Goal: Check status: Check status

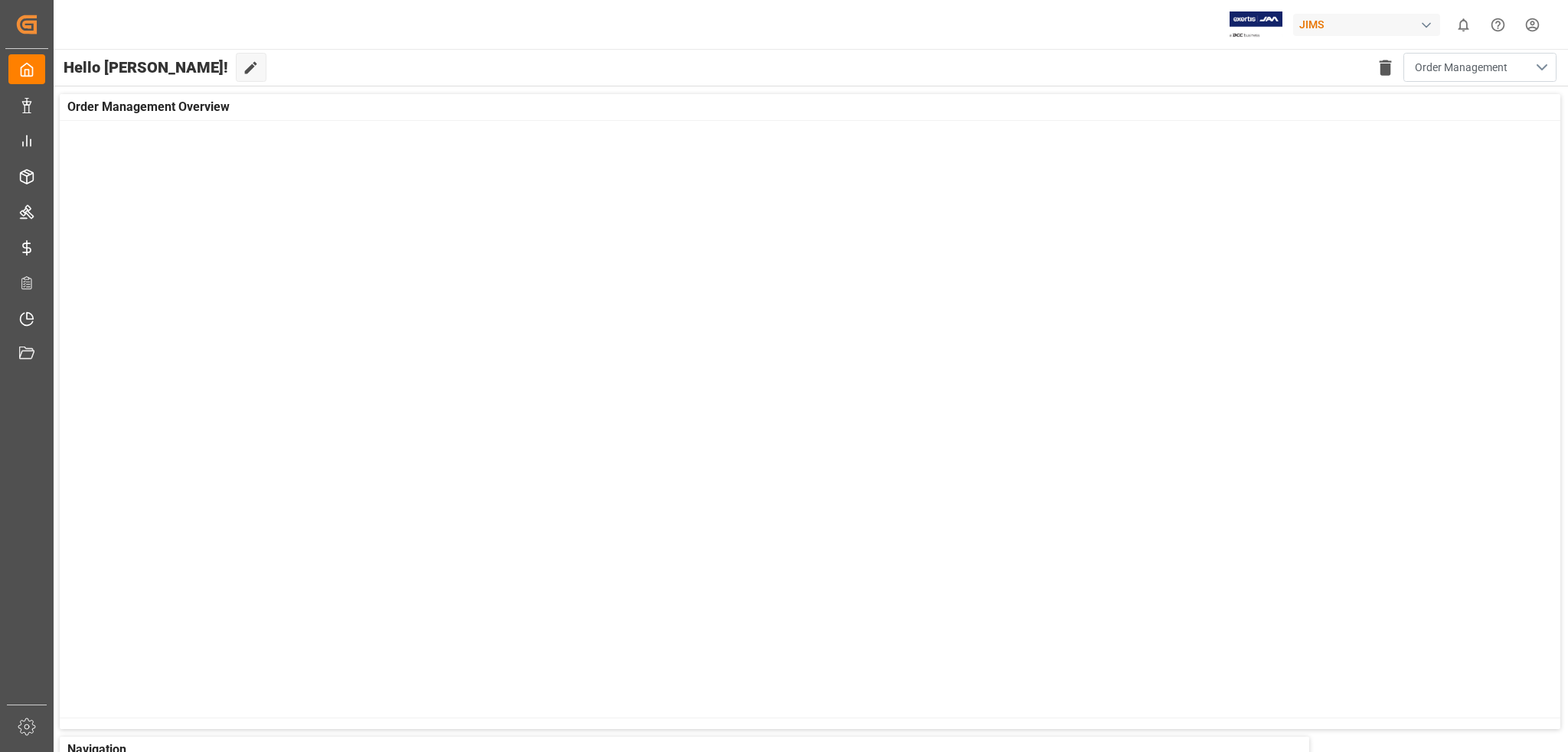
click at [1545, 62] on button "Order Management" at bounding box center [1479, 68] width 153 height 29
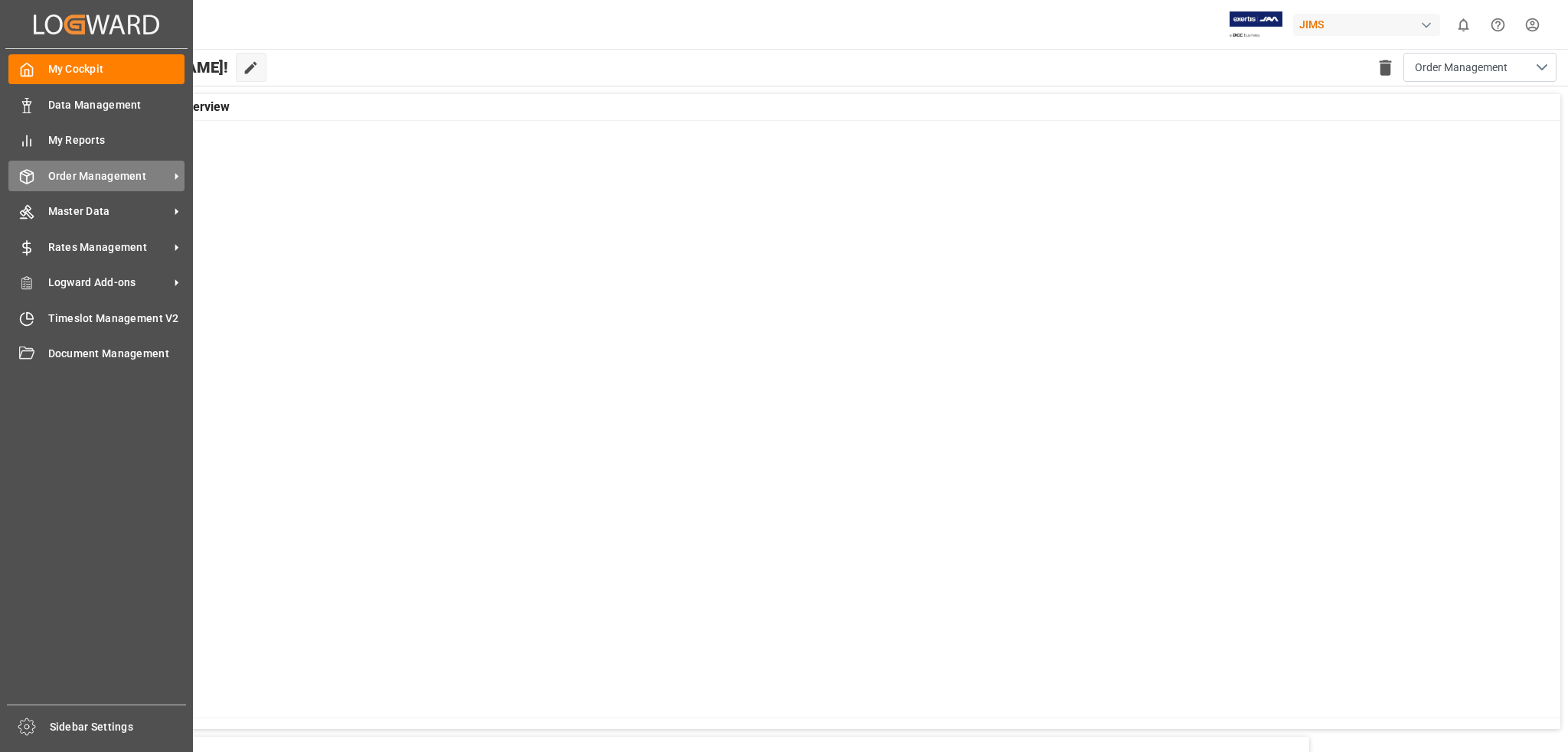
click at [21, 173] on polyline at bounding box center [27, 174] width 12 height 3
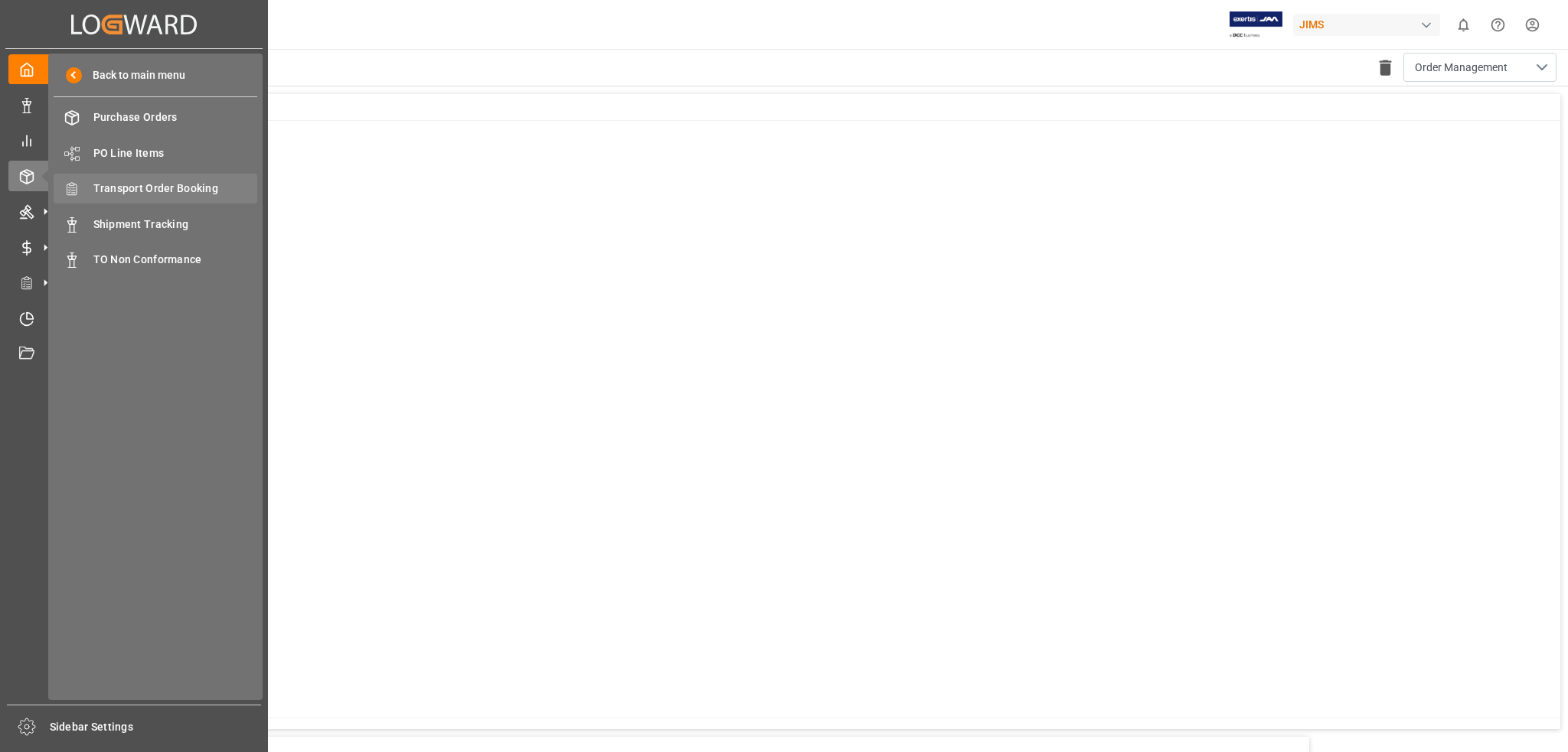
click at [205, 189] on span "Transport Order Booking" at bounding box center [175, 189] width 164 height 17
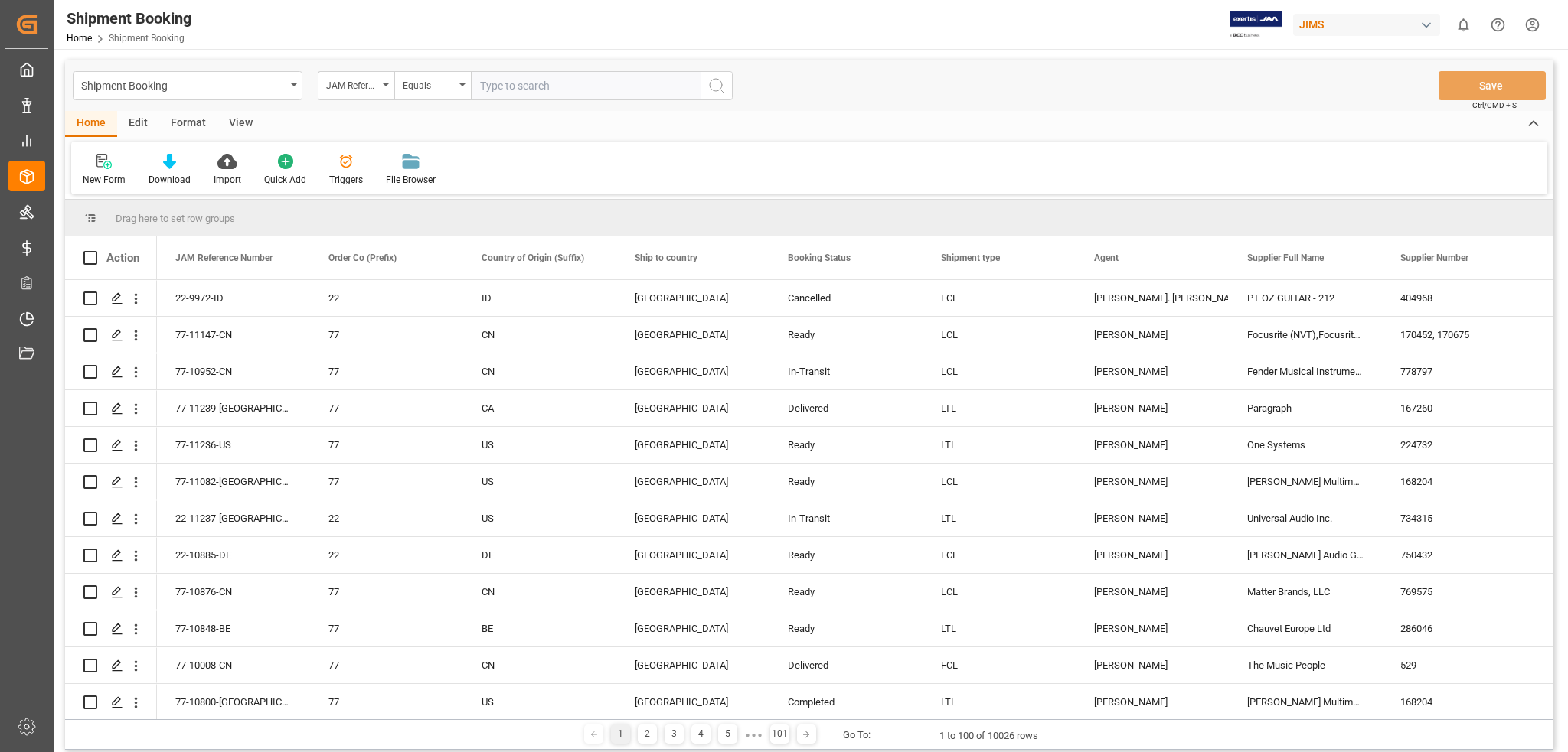
paste input "77-10708-DE"
type input "77-10708-DE"
click at [720, 90] on line "search button" at bounding box center [721, 91] width 3 height 3
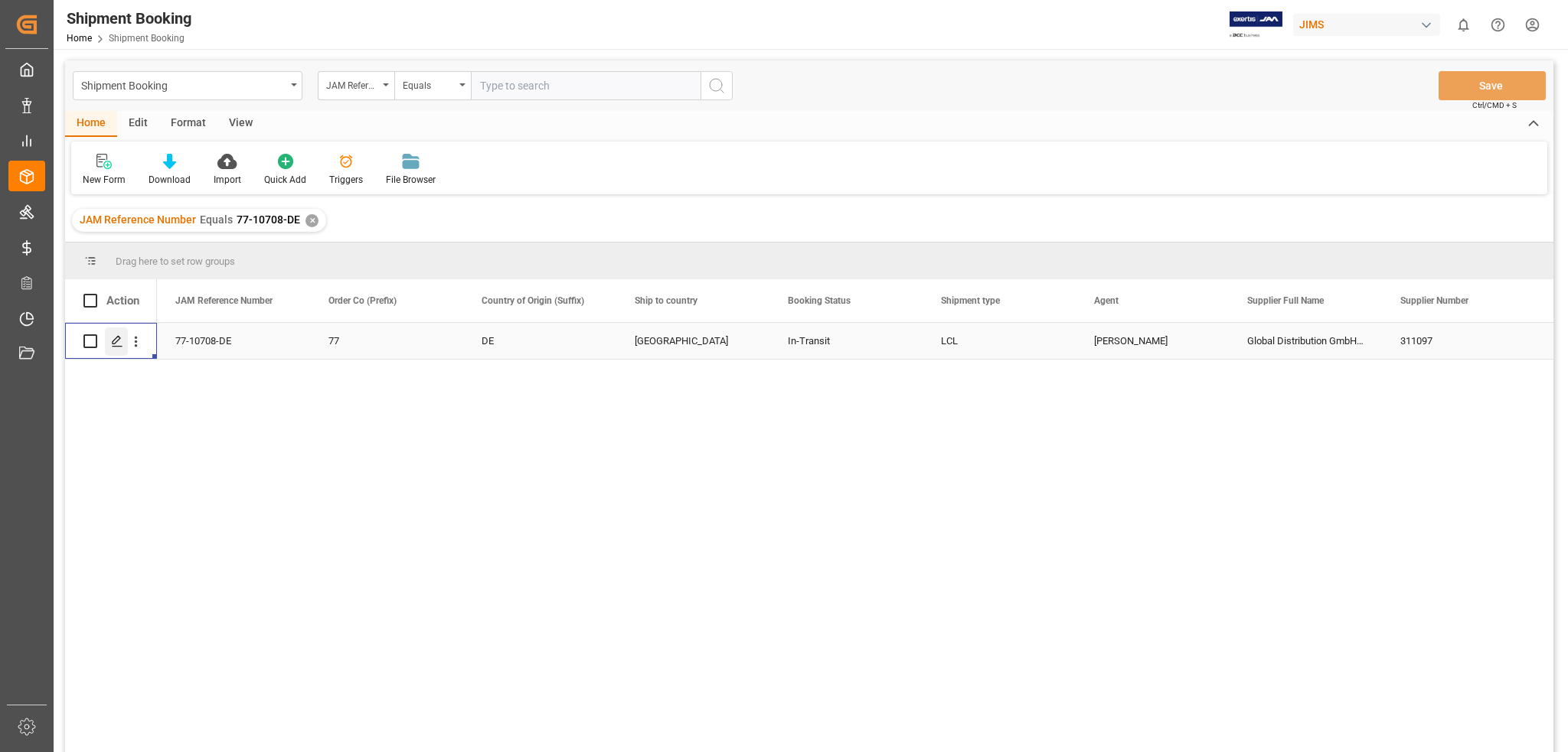
click at [112, 342] on icon "Press SPACE to select this row." at bounding box center [117, 340] width 12 height 12
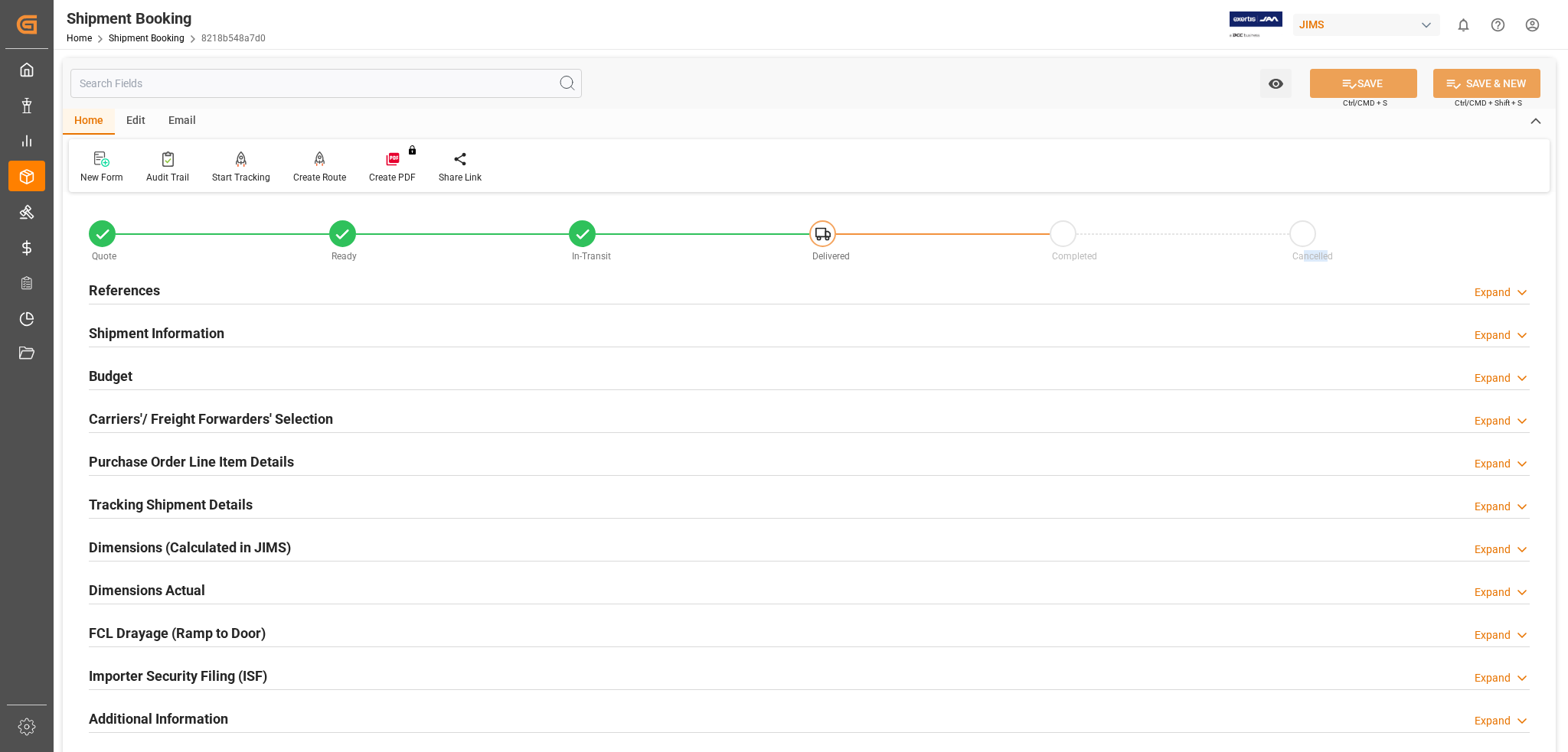
click at [1328, 251] on span "Cancelled" at bounding box center [1312, 257] width 40 height 11
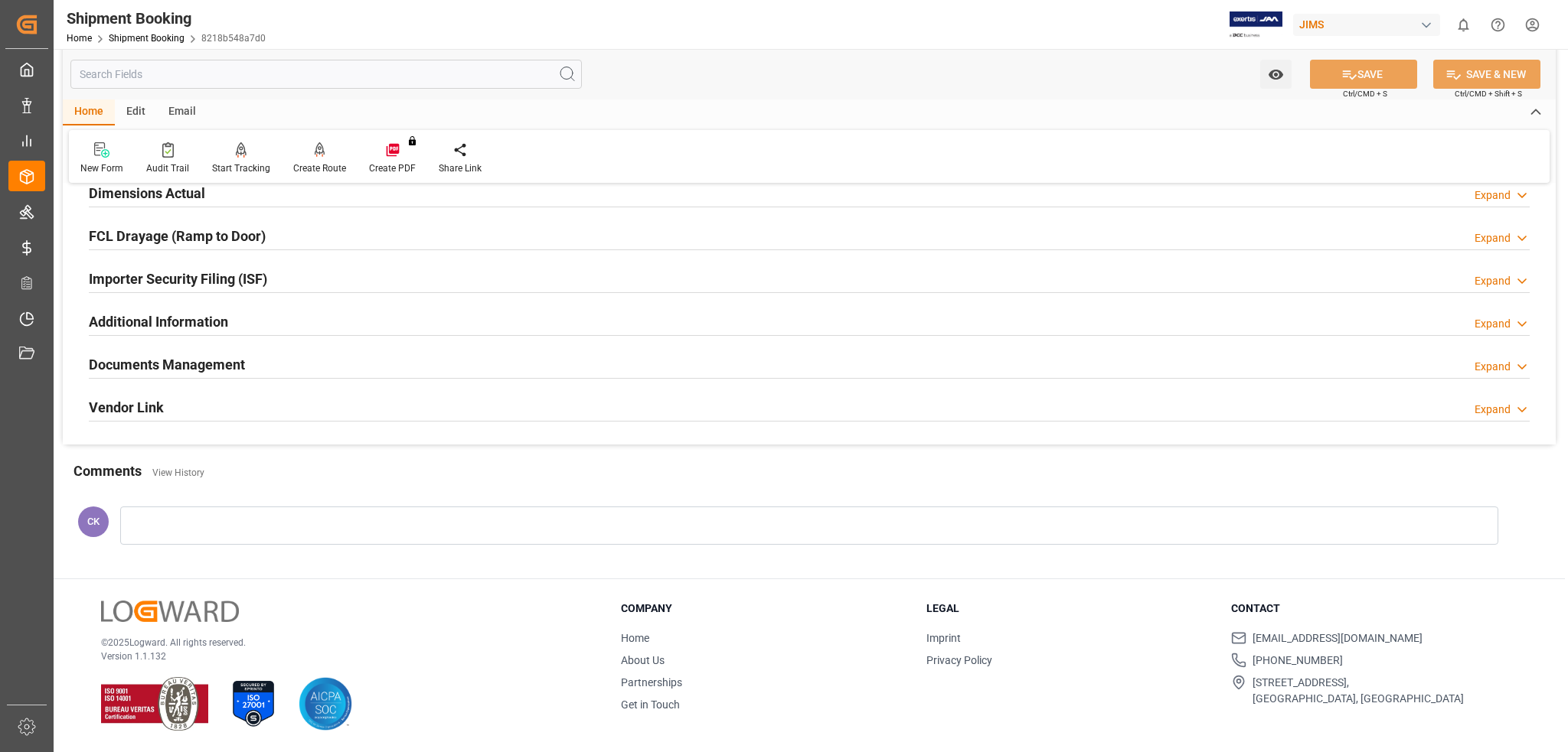
click at [212, 324] on h2 "Additional Information" at bounding box center [159, 322] width 139 height 21
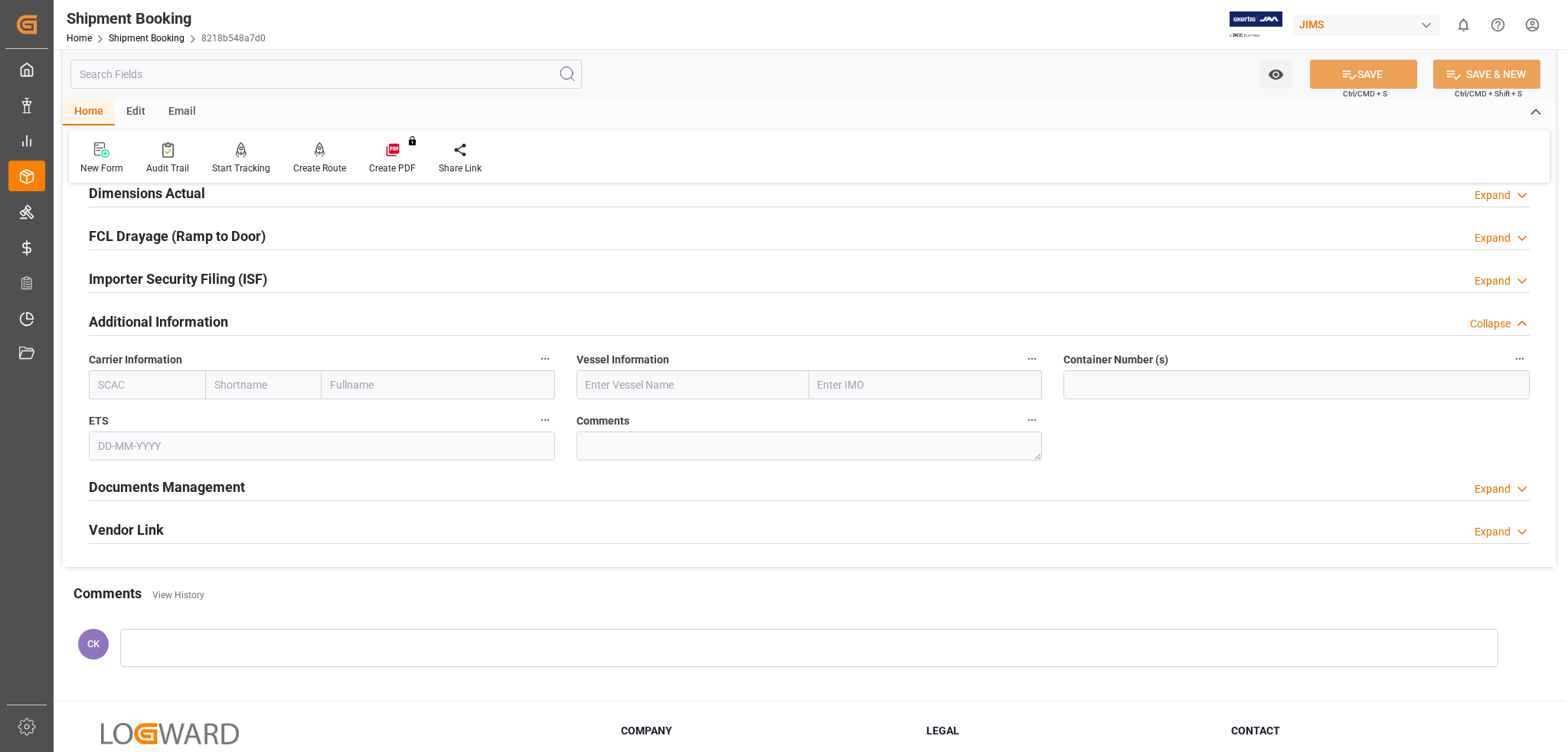
click at [211, 322] on h2 "Additional Information" at bounding box center [159, 322] width 139 height 21
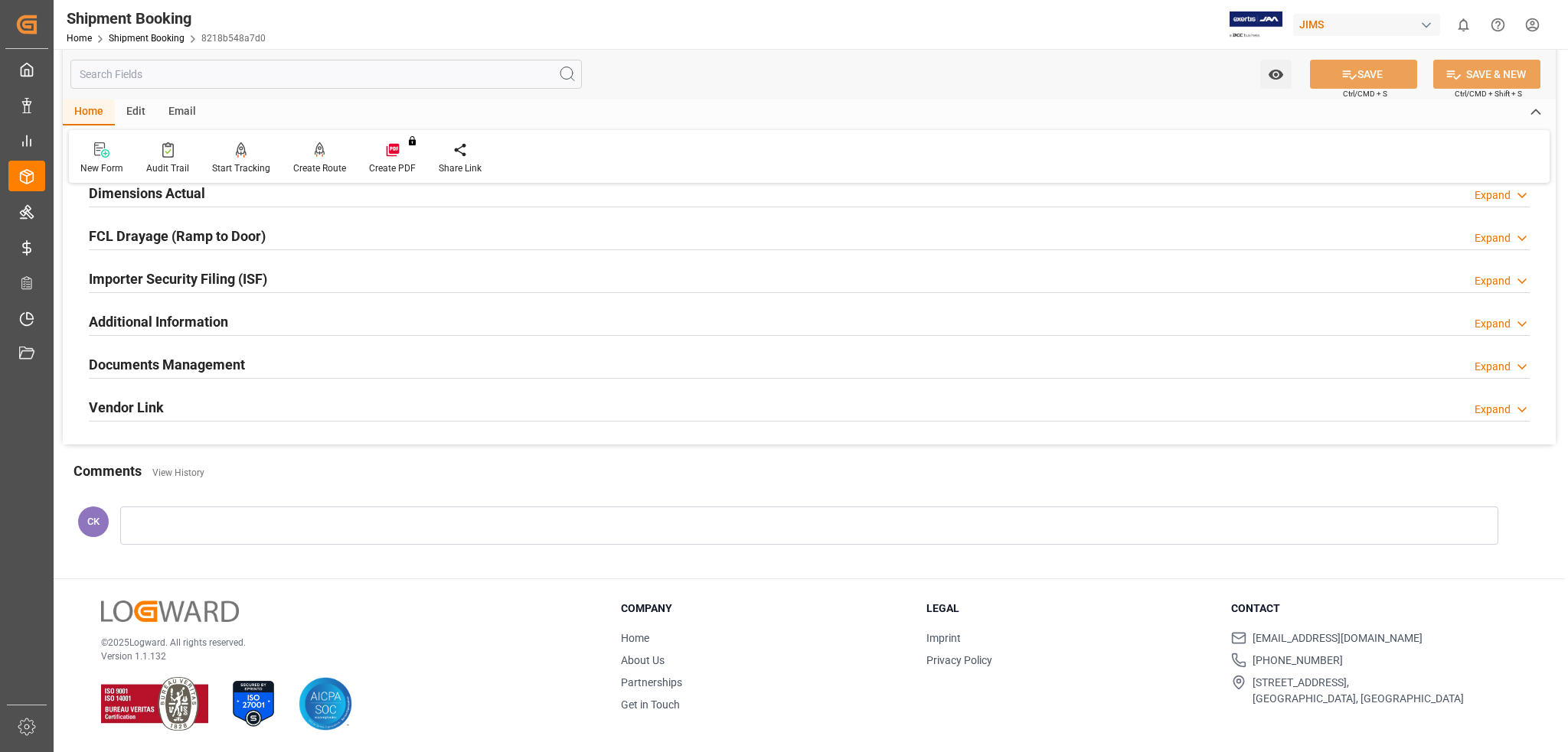
click at [195, 368] on h2 "Documents Management" at bounding box center [167, 364] width 156 height 21
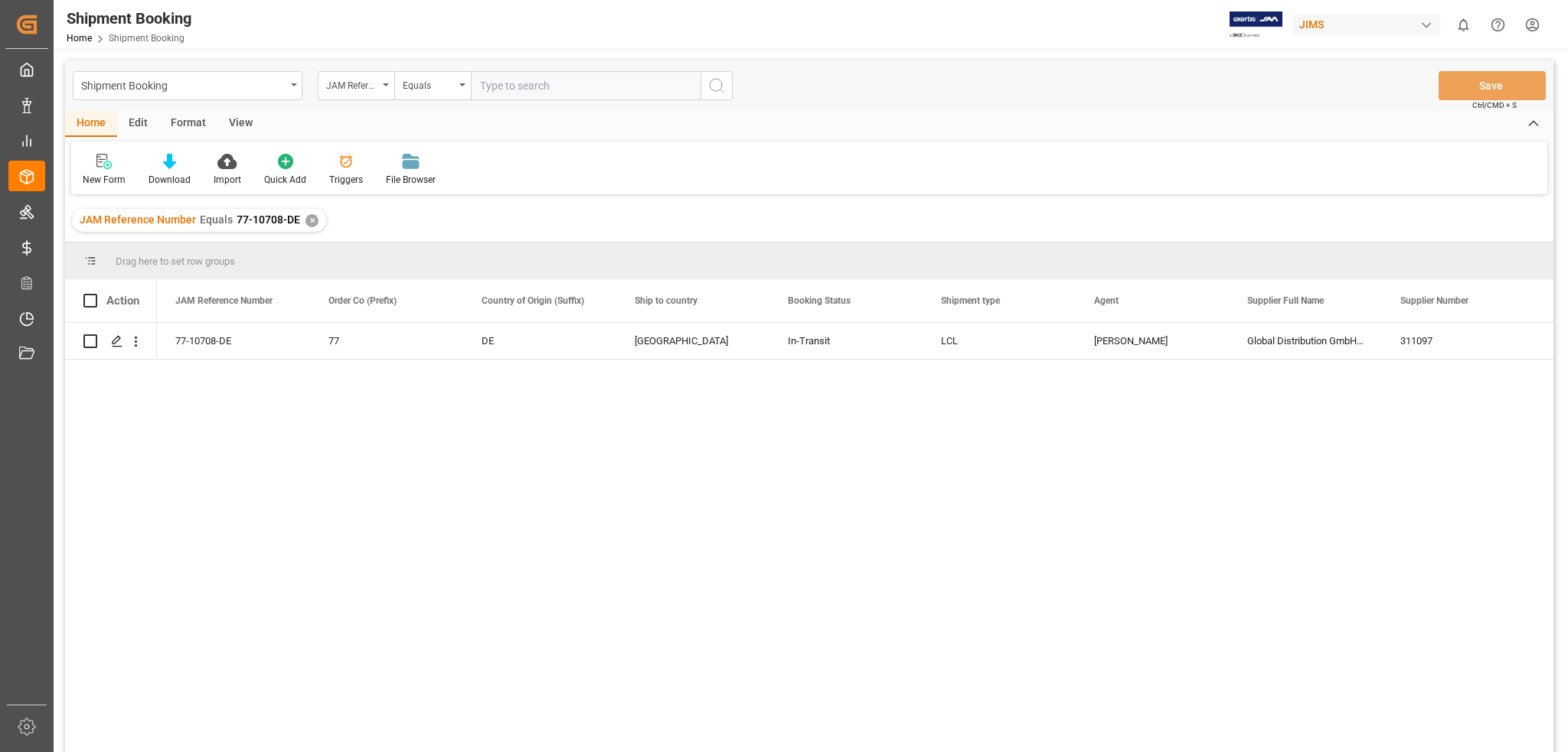
click at [307, 222] on div "✕" at bounding box center [312, 221] width 13 height 13
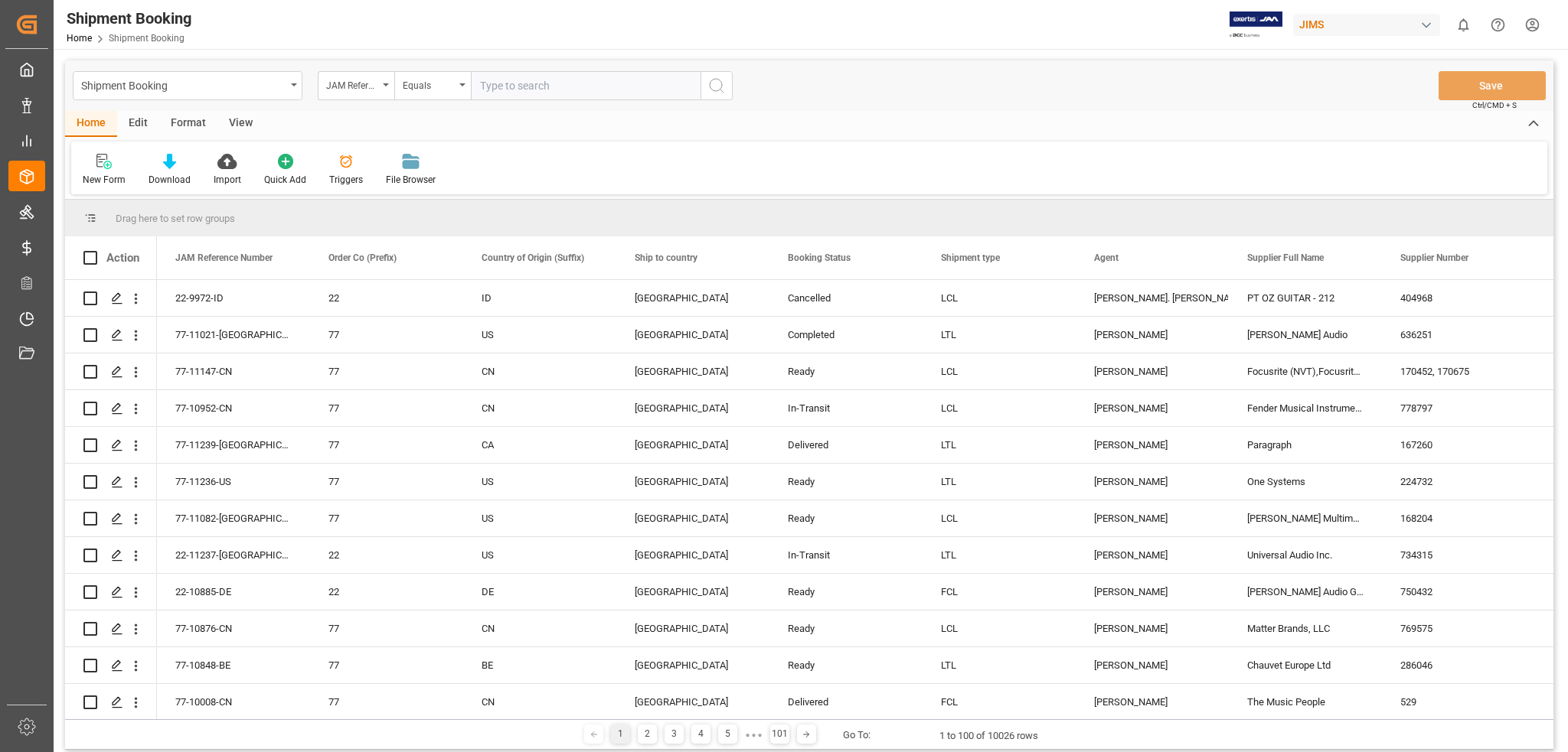
click at [492, 87] on input "text" at bounding box center [585, 86] width 229 height 29
paste input "77-10469-CN"
type input "77-10469-CN"
click at [717, 91] on icon "search button" at bounding box center [717, 85] width 18 height 18
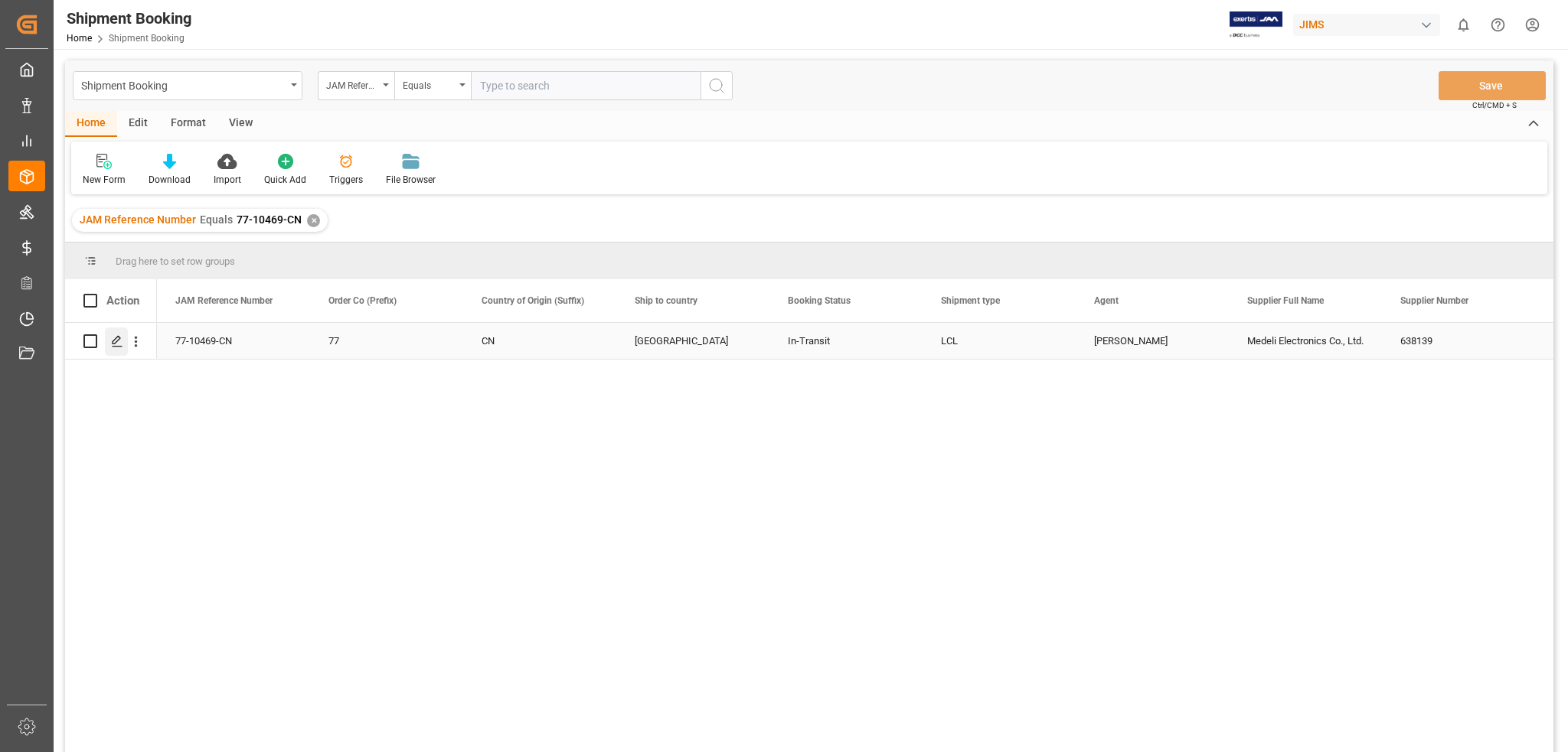
click at [113, 342] on polygon "Press SPACE to select this row." at bounding box center [117, 340] width 7 height 7
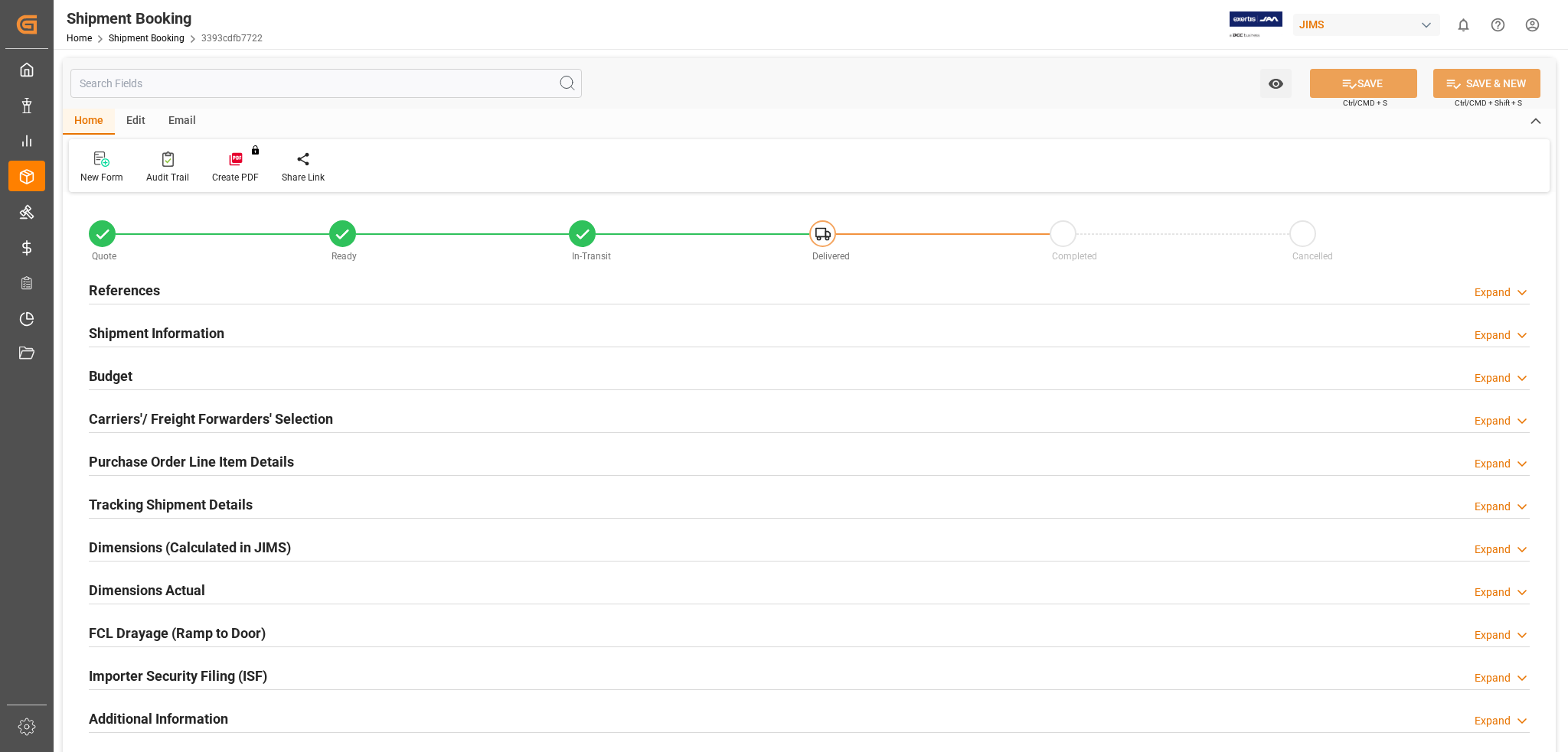
type input "0"
click at [223, 336] on h2 "Shipment Information" at bounding box center [157, 333] width 136 height 21
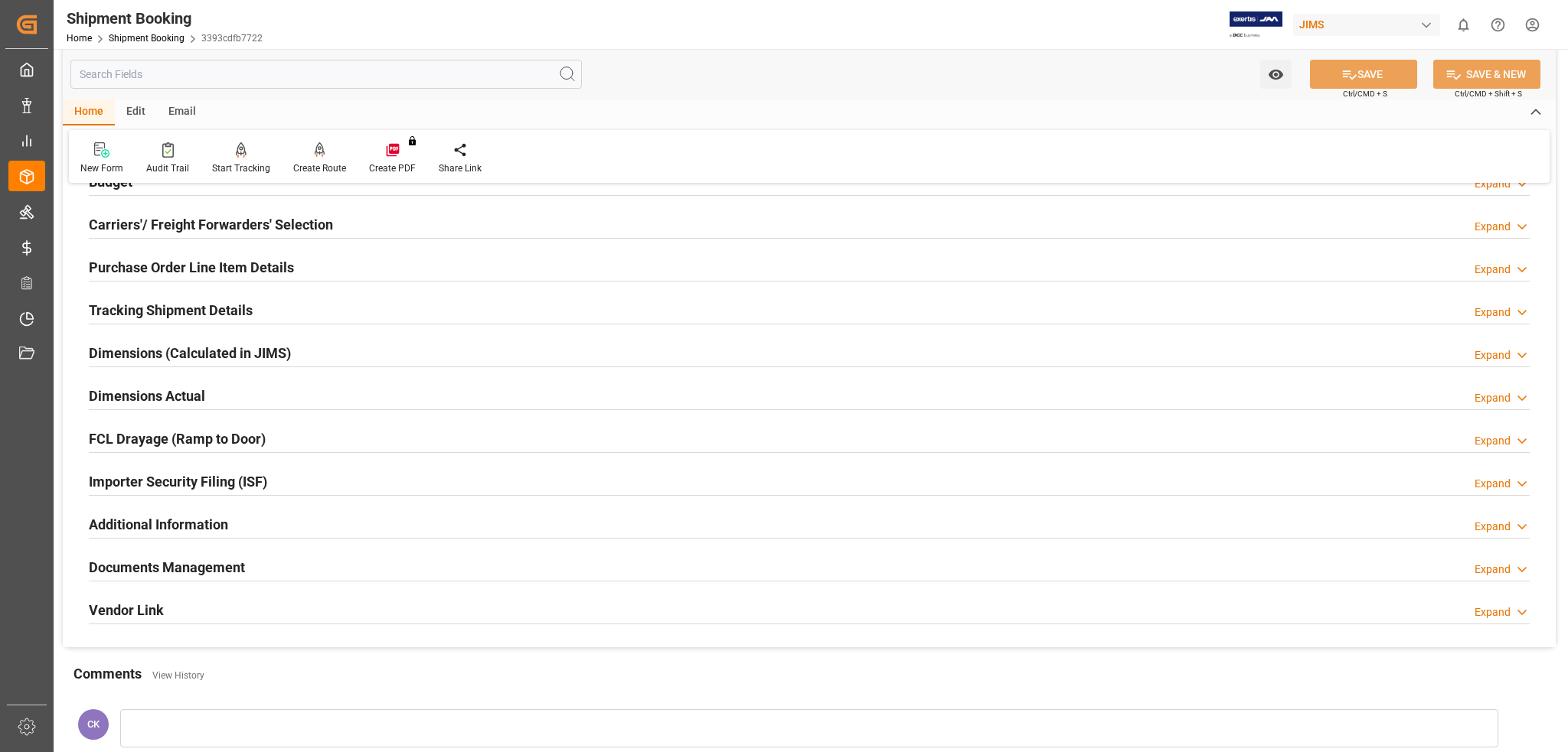
scroll to position [815, 0]
click at [196, 267] on h2 "Purchase Order Line Item Details" at bounding box center [192, 264] width 206 height 21
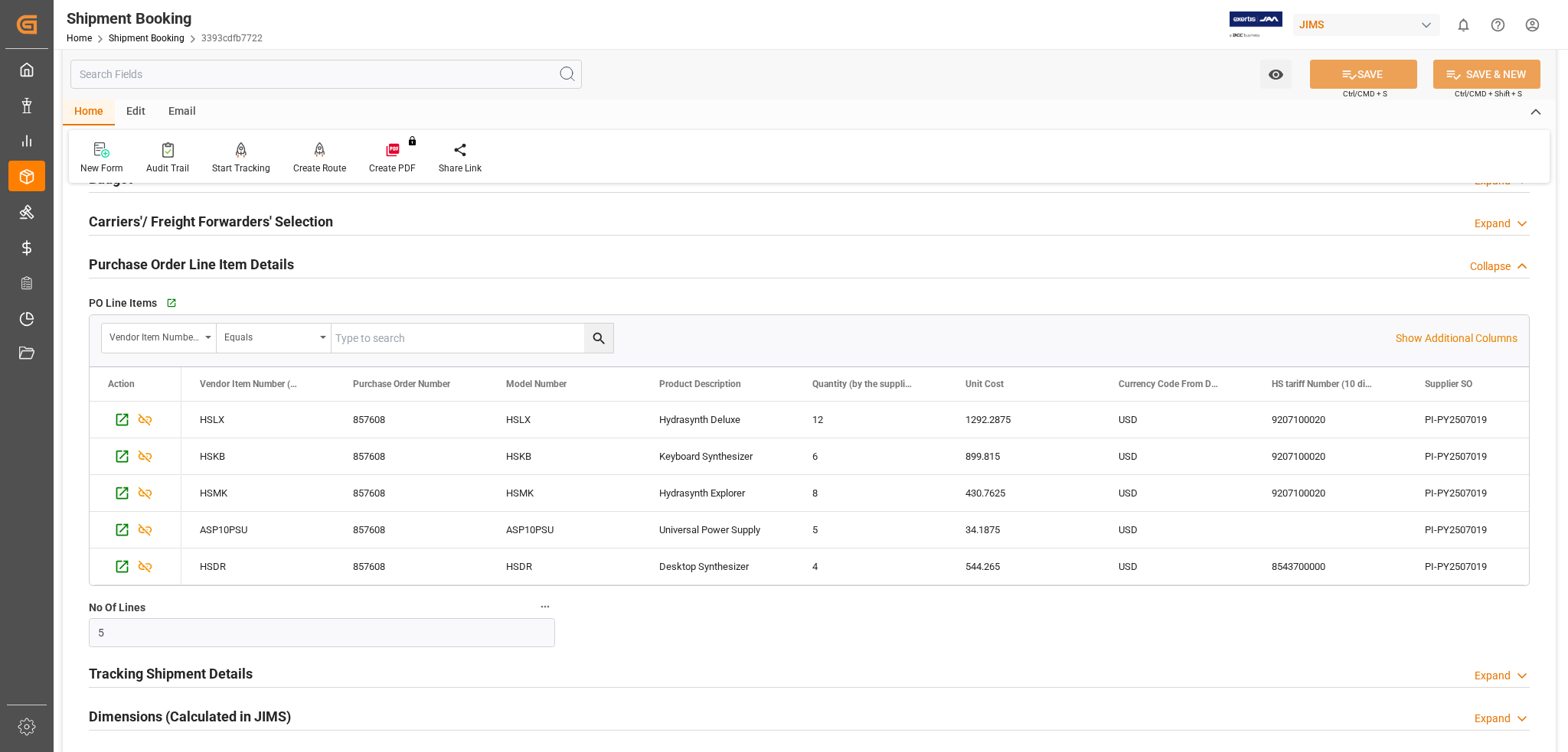
click at [206, 260] on h2 "Purchase Order Line Item Details" at bounding box center [192, 264] width 206 height 21
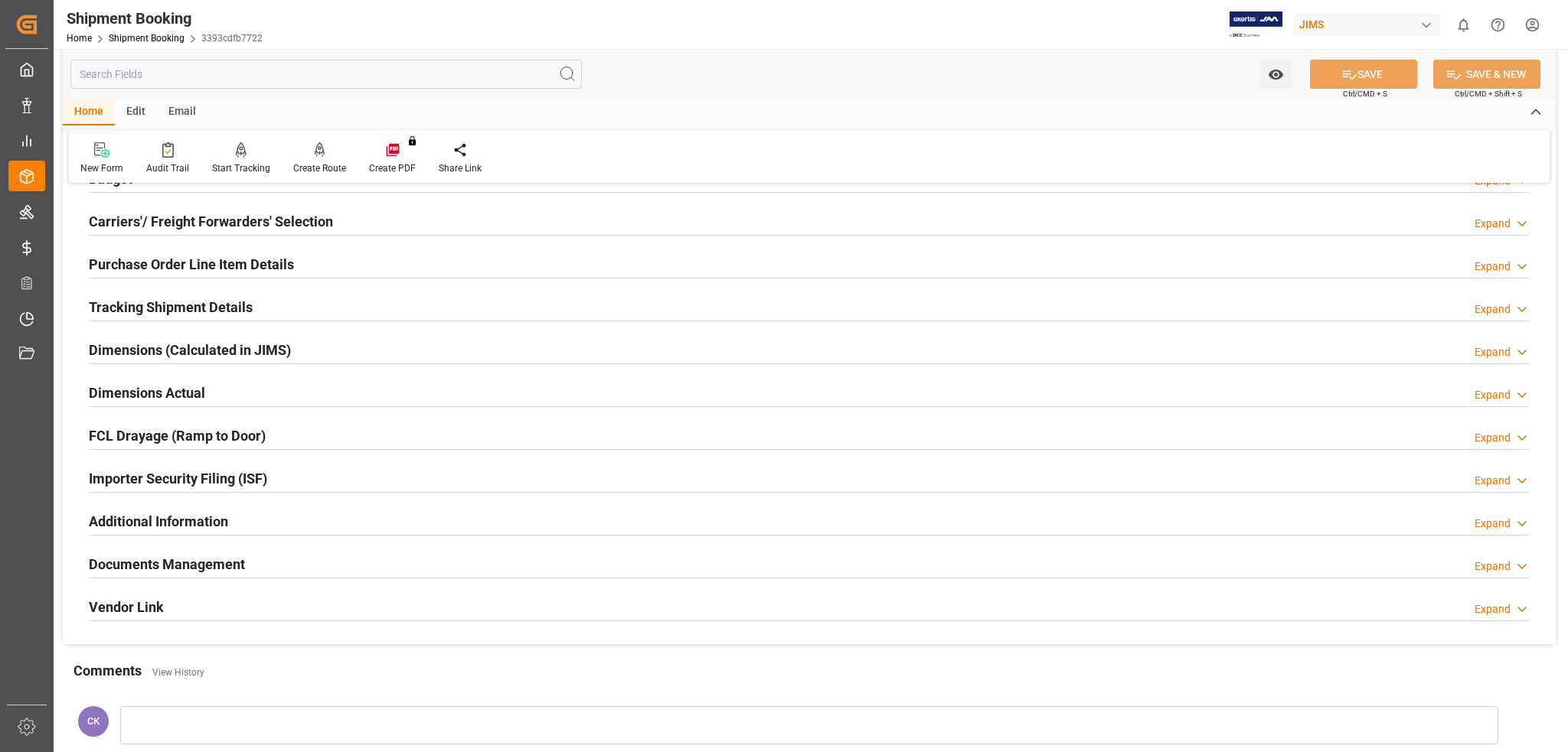
drag, startPoint x: 225, startPoint y: 307, endPoint x: 284, endPoint y: 324, distance: 61.4
click at [226, 309] on h2 "Tracking Shipment Details" at bounding box center [171, 307] width 164 height 21
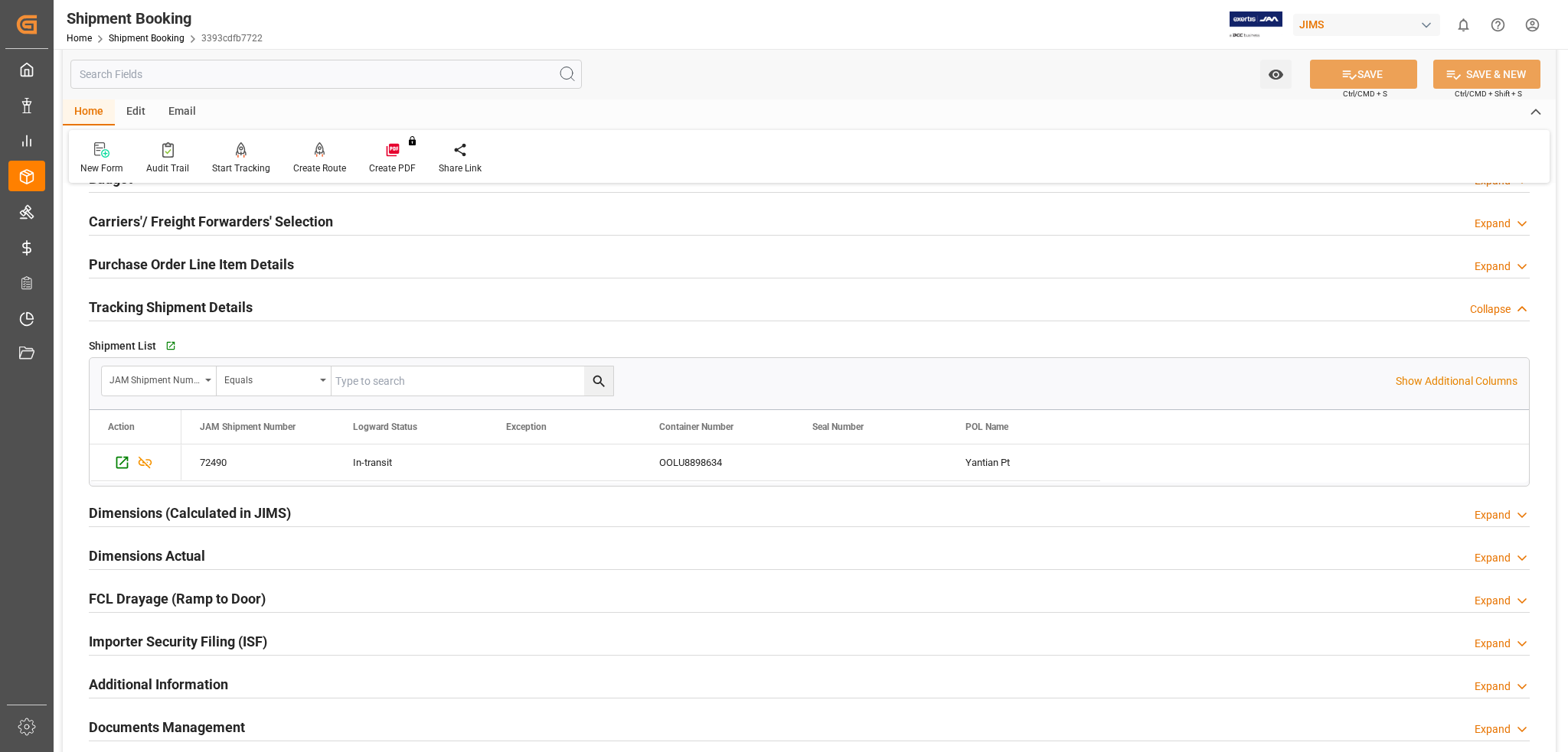
click at [183, 558] on h2 "Dimensions Actual" at bounding box center [147, 556] width 117 height 21
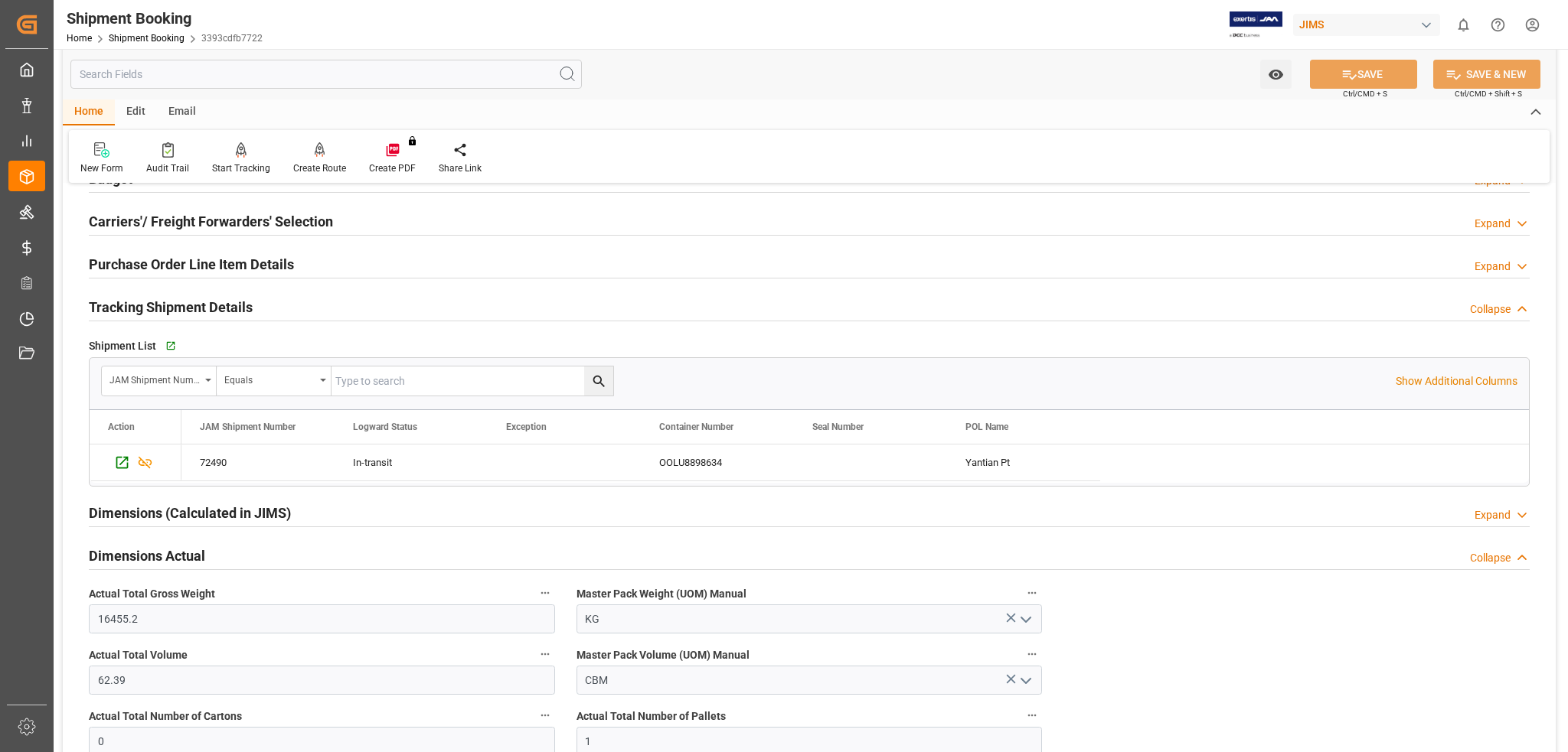
click at [229, 308] on h2 "Tracking Shipment Details" at bounding box center [171, 307] width 164 height 21
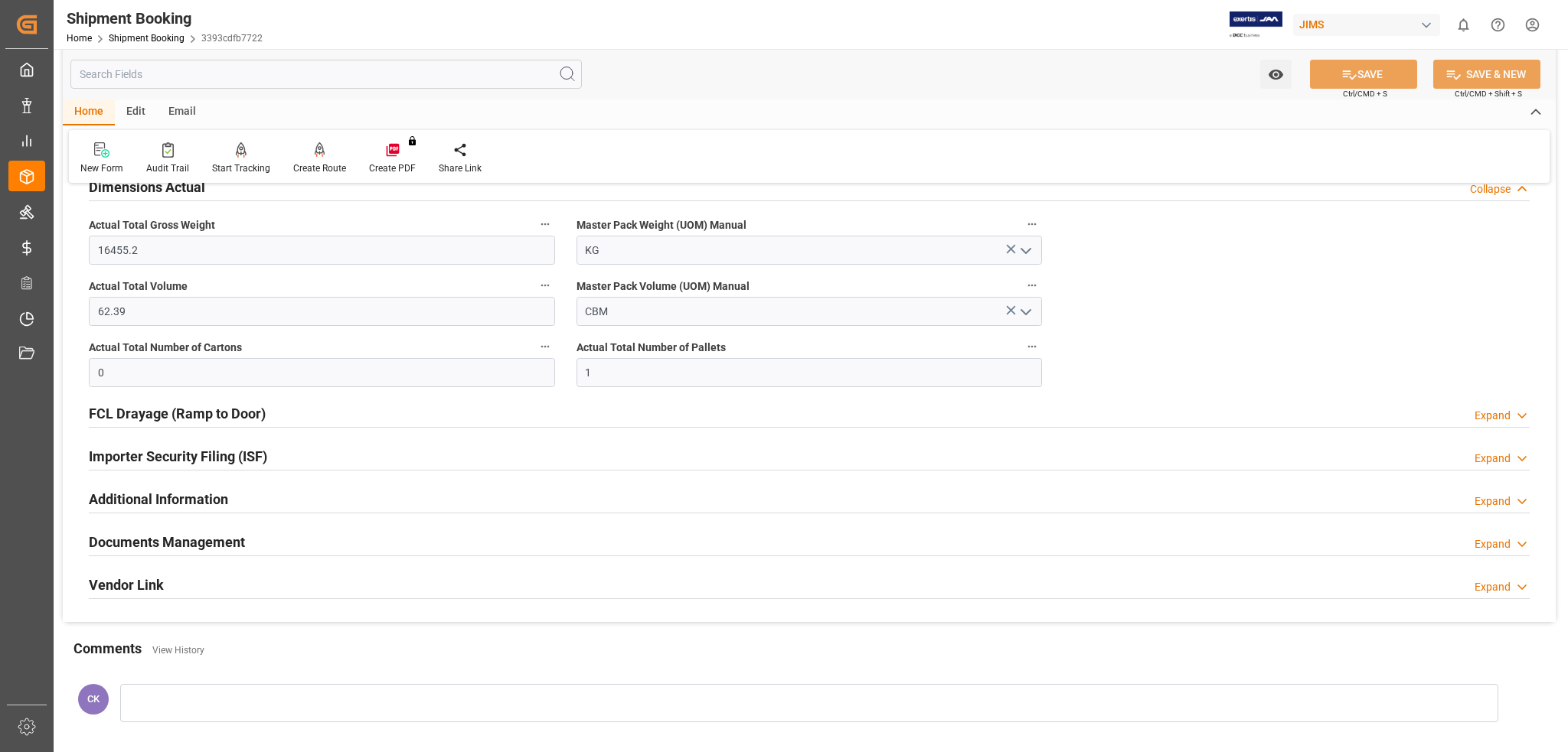
scroll to position [1060, 0]
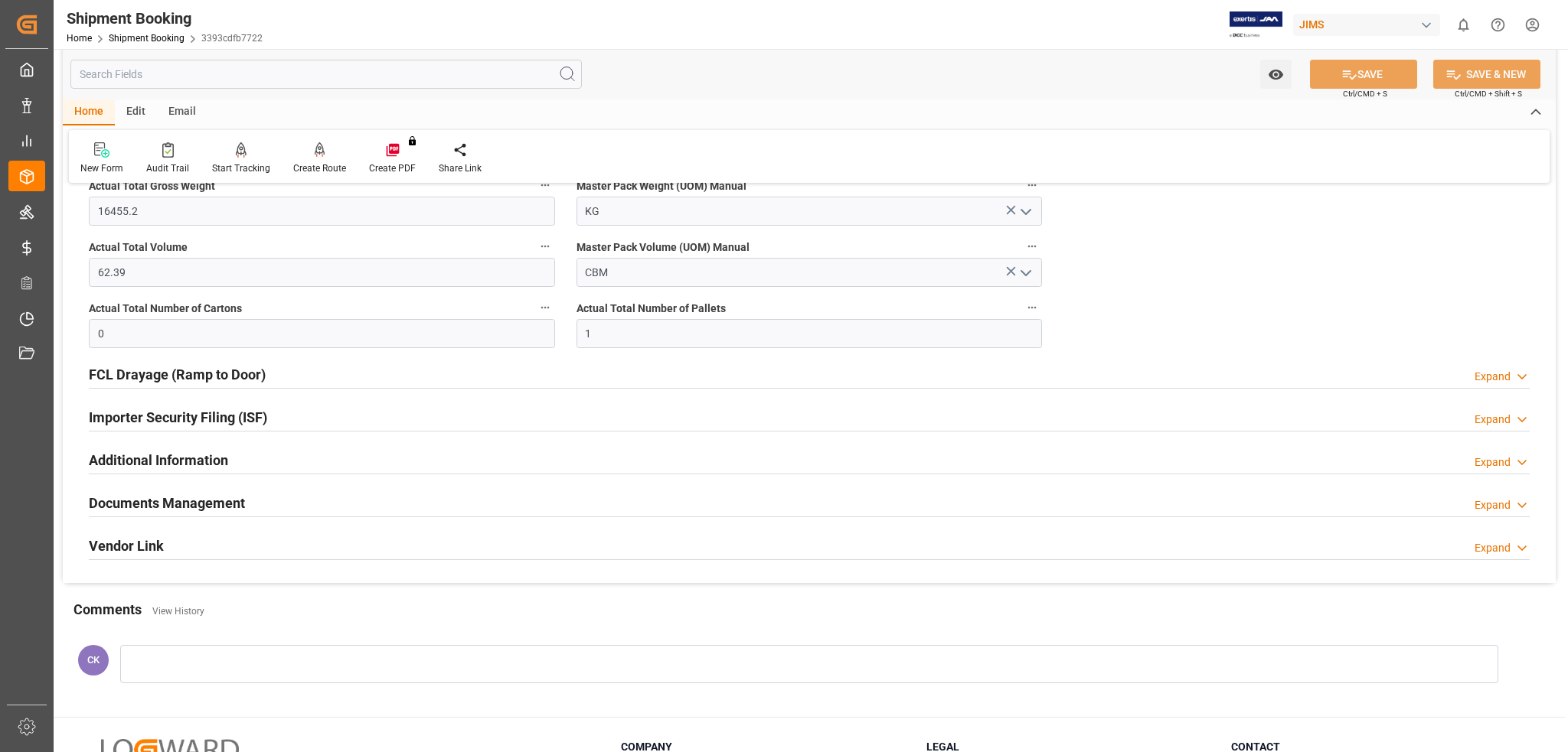
click at [172, 459] on h2 "Additional Information" at bounding box center [159, 460] width 139 height 21
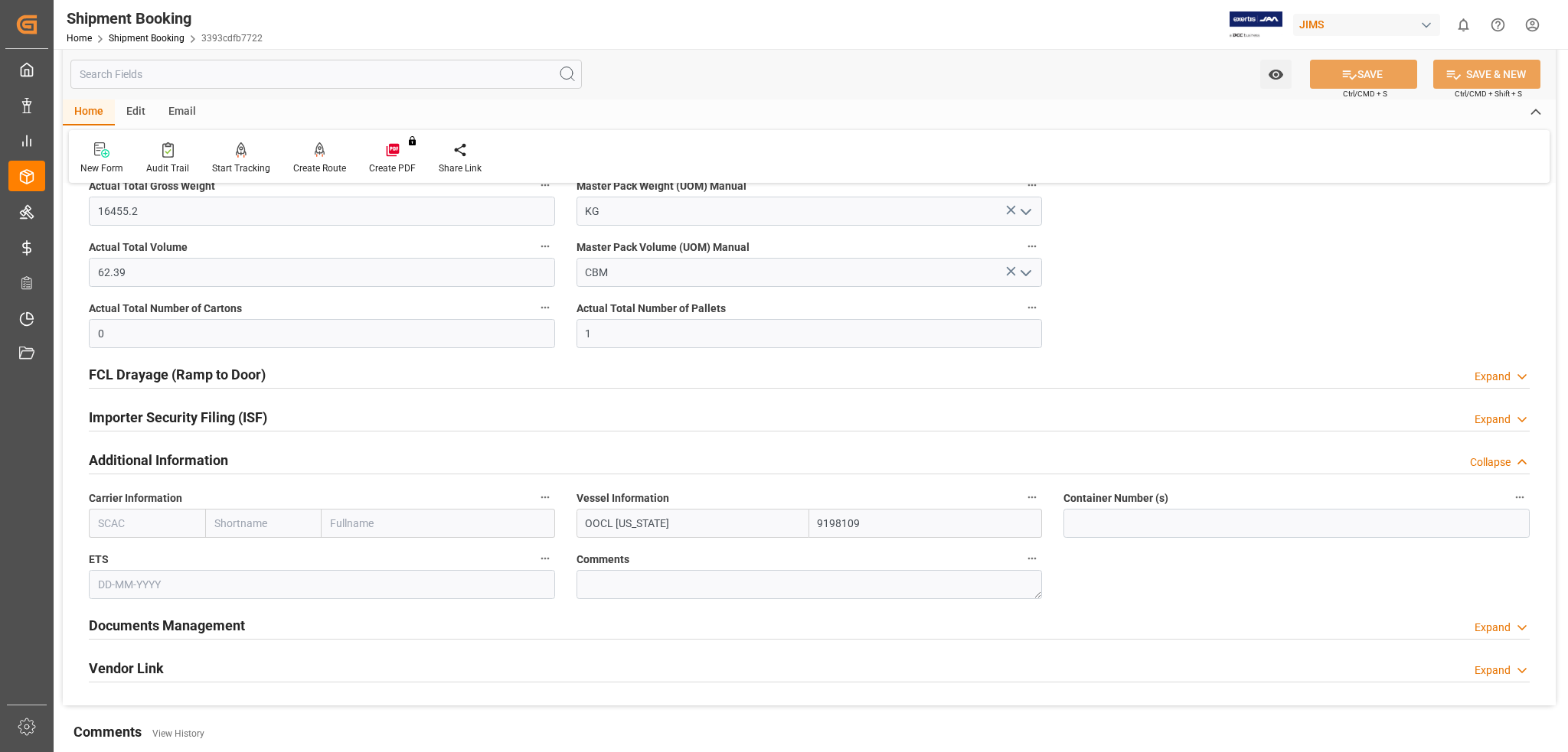
click at [169, 459] on h2 "Additional Information" at bounding box center [159, 460] width 139 height 21
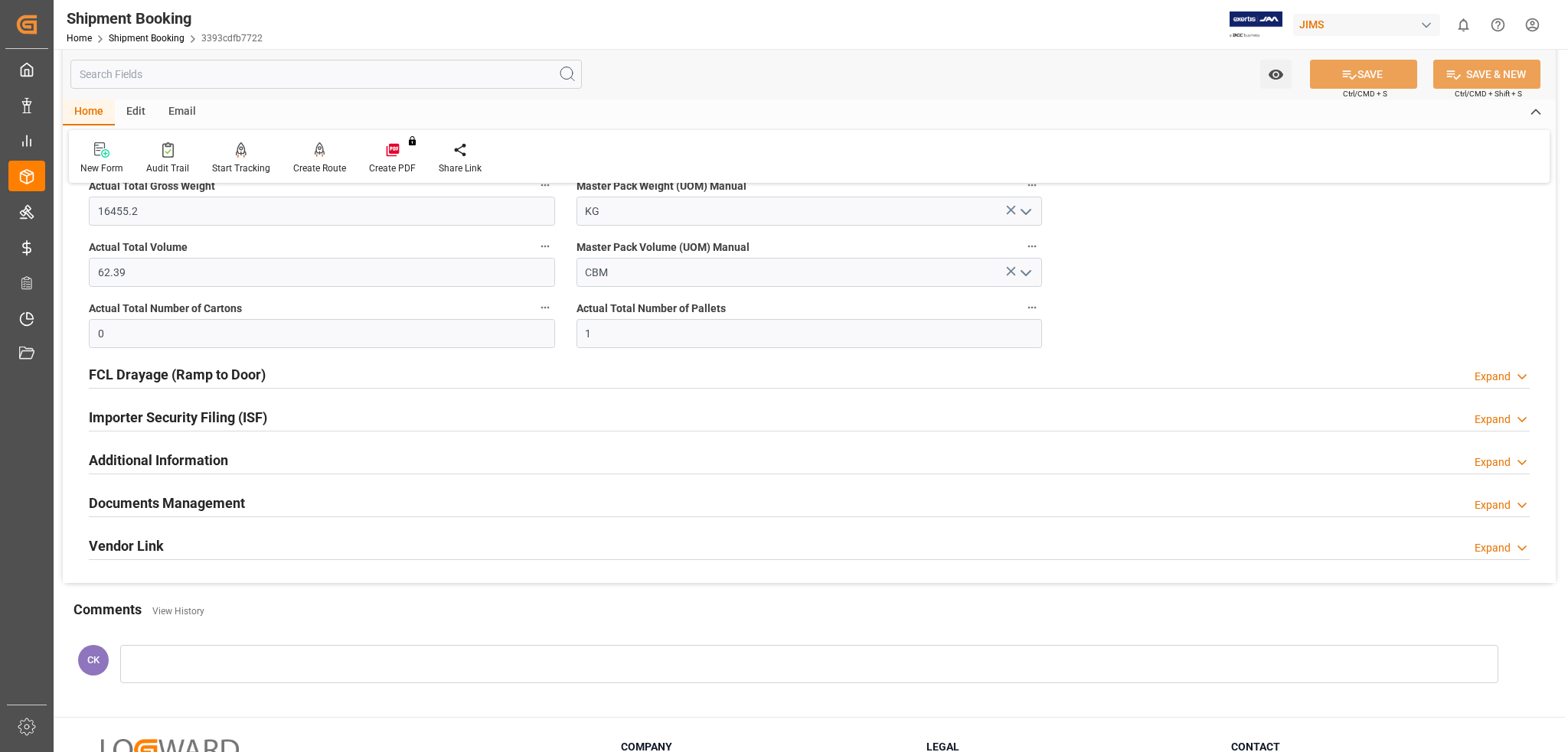
click at [153, 508] on h2 "Documents Management" at bounding box center [167, 503] width 156 height 21
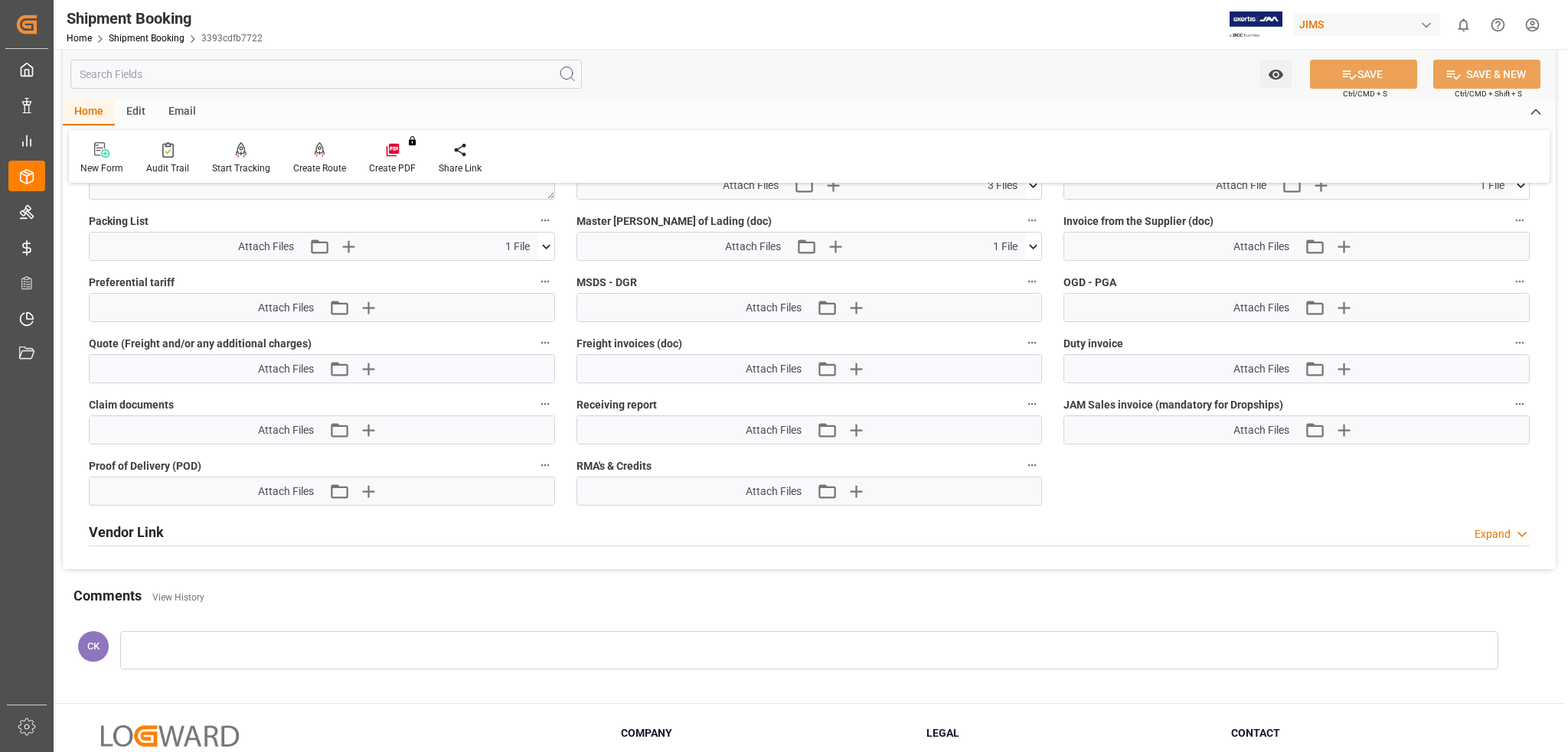
scroll to position [1632, 0]
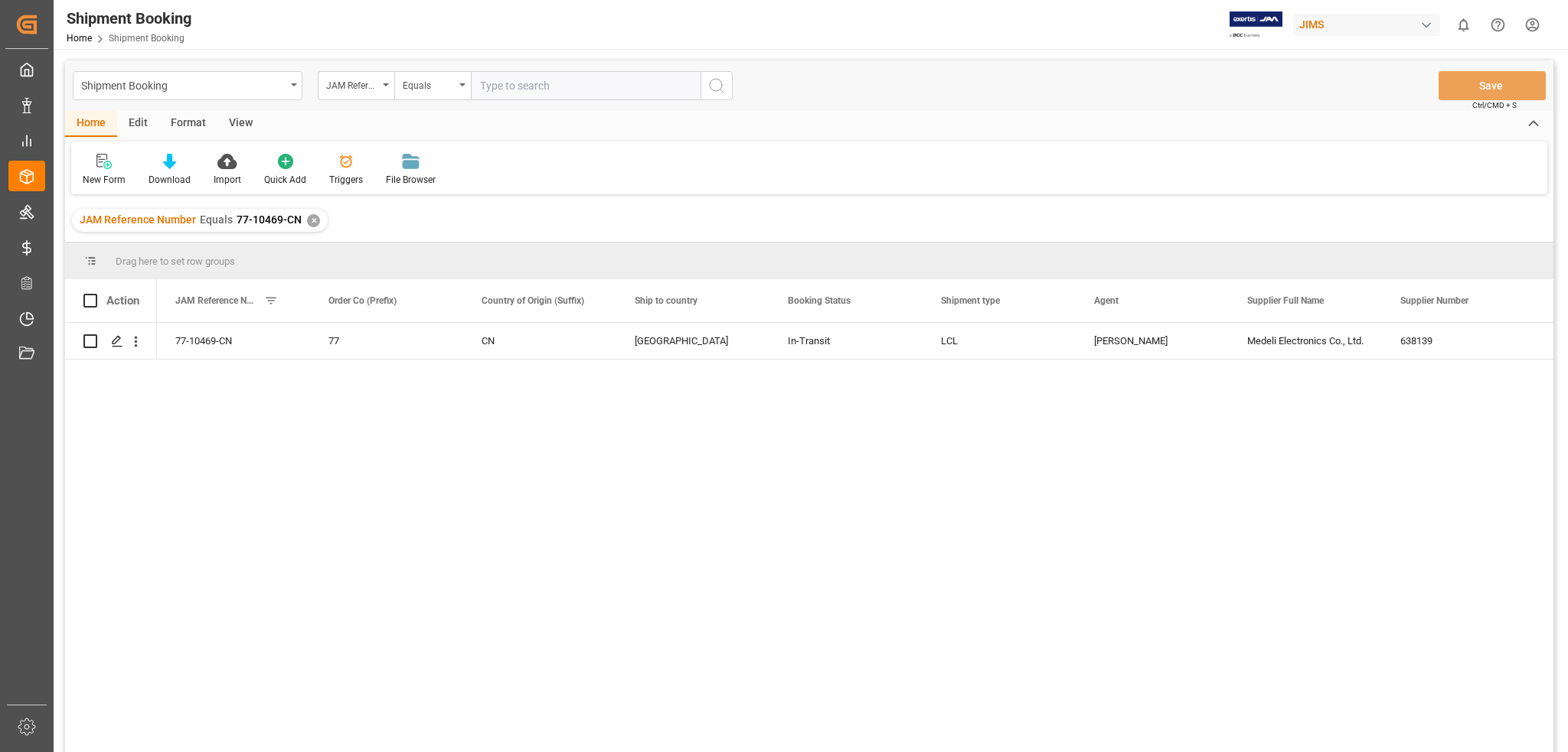
click at [312, 218] on div "✕" at bounding box center [314, 221] width 13 height 13
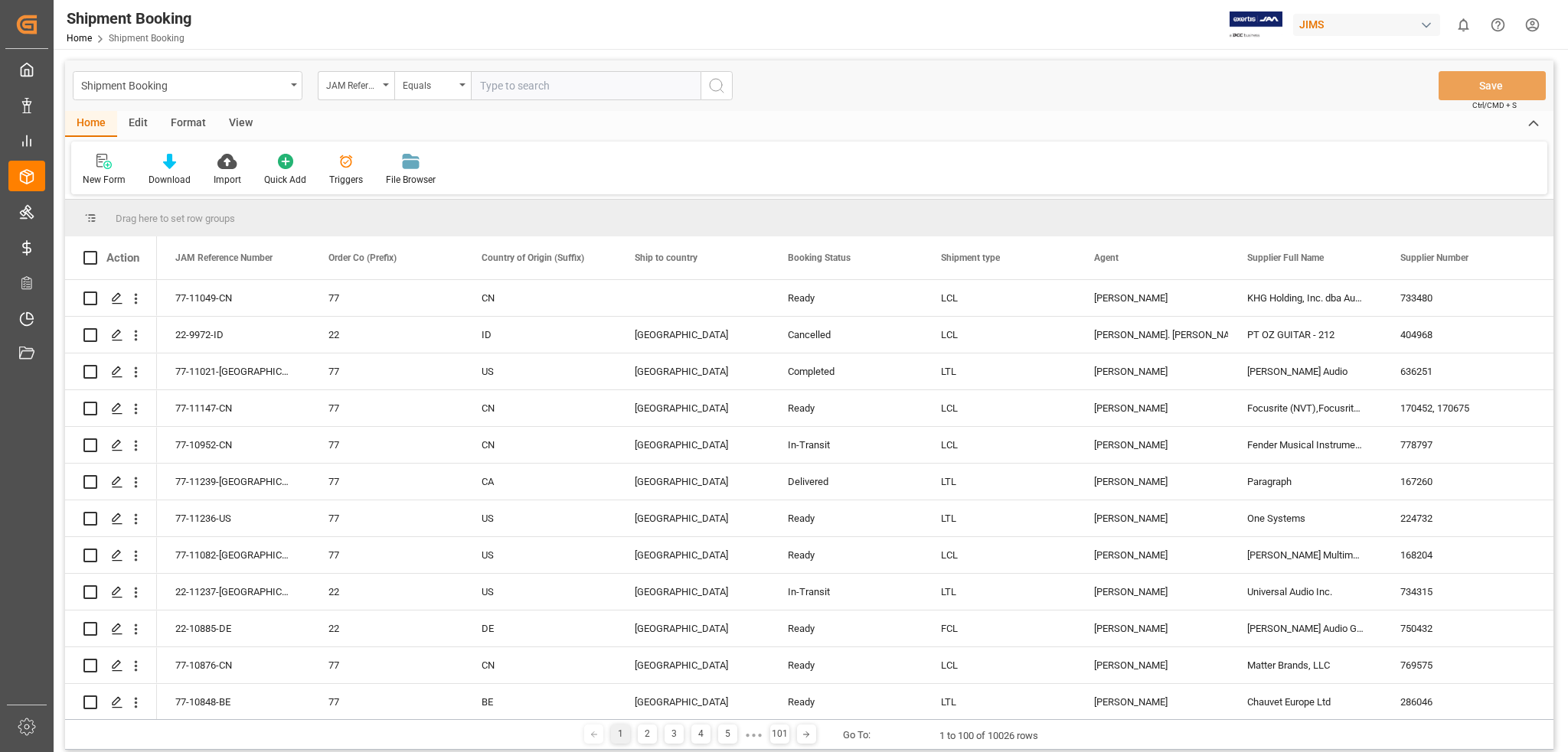
click at [238, 120] on div "View" at bounding box center [240, 124] width 47 height 26
click at [101, 164] on icon at bounding box center [97, 161] width 16 height 16
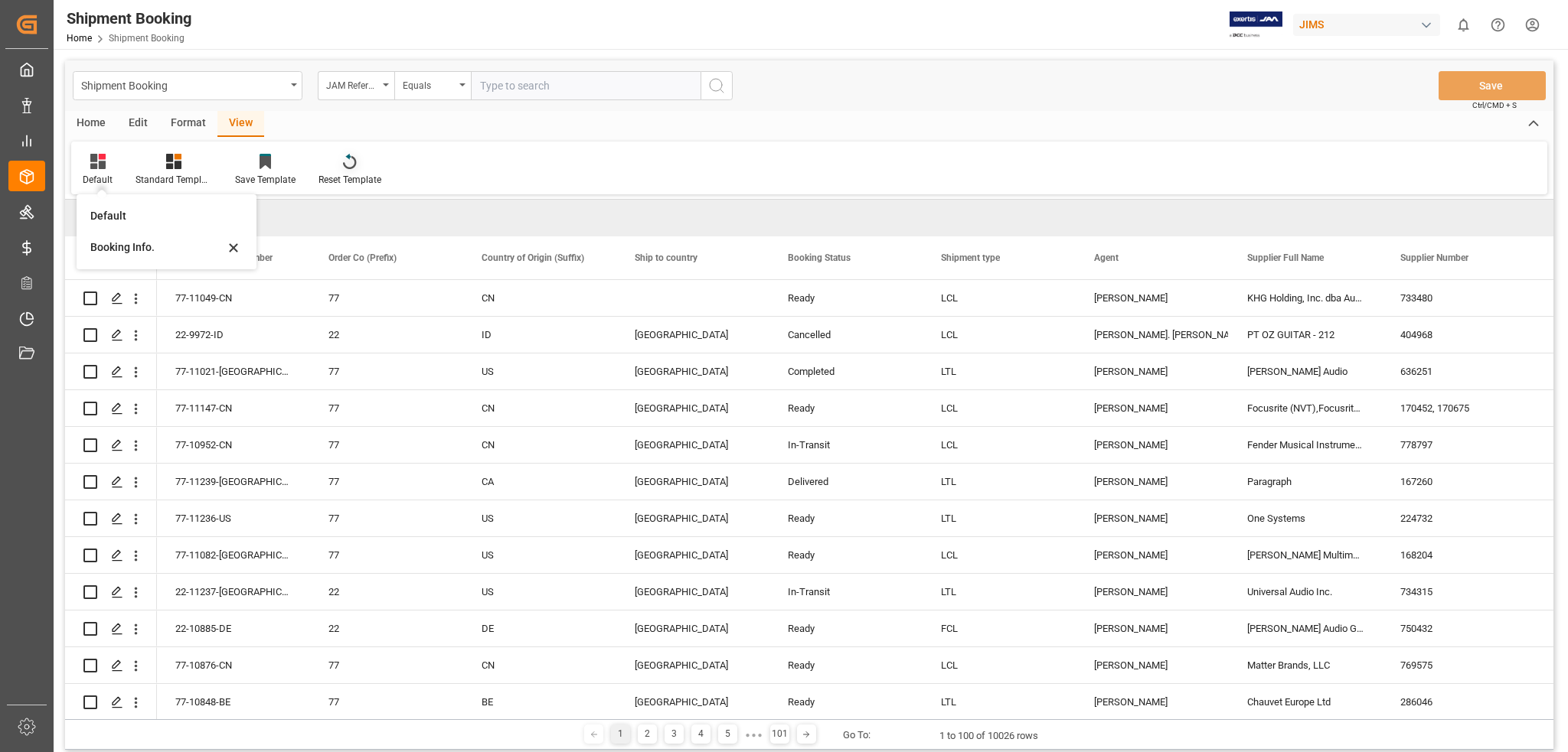
drag, startPoint x: 531, startPoint y: 178, endPoint x: 322, endPoint y: 178, distance: 209.0
click at [528, 178] on div "Default Default Booking Info. Standard Templates Save Template Reset Template" at bounding box center [809, 168] width 1476 height 53
click at [176, 165] on icon at bounding box center [173, 161] width 16 height 16
click at [167, 306] on div "Booking number" at bounding box center [215, 311] width 134 height 17
